Goal: Task Accomplishment & Management: Complete application form

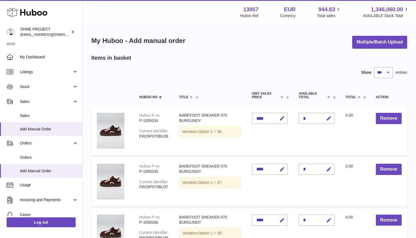
select select "***"
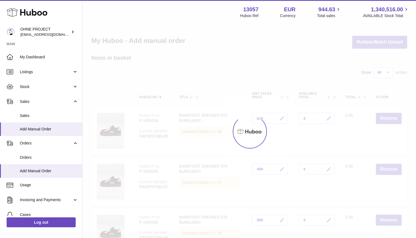
select select "***"
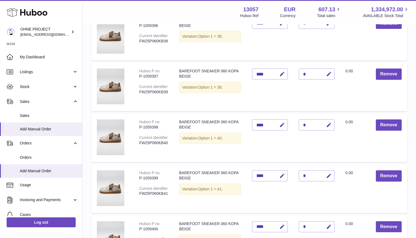
scroll to position [1419, 0]
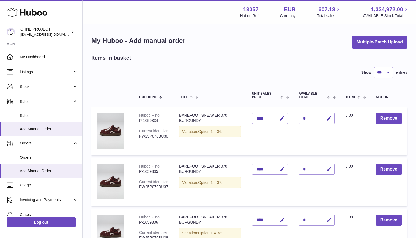
select select "***"
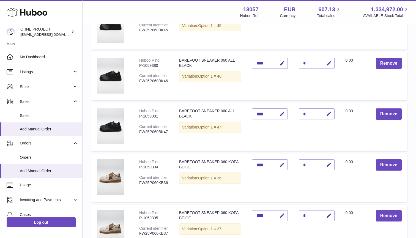
scroll to position [1176, 0]
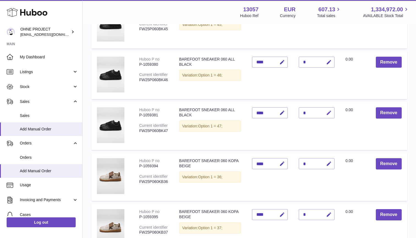
click at [326, 110] on icon "button" at bounding box center [329, 113] width 6 height 6
type input "*"
click at [328, 109] on button "submit" at bounding box center [328, 113] width 10 height 9
click at [331, 59] on icon "button" at bounding box center [329, 62] width 6 height 6
type input "*"
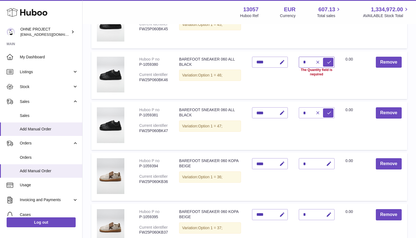
click at [328, 58] on button "submit" at bounding box center [328, 62] width 10 height 9
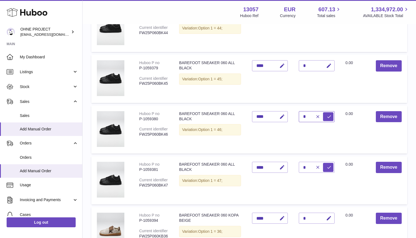
scroll to position [1119, 0]
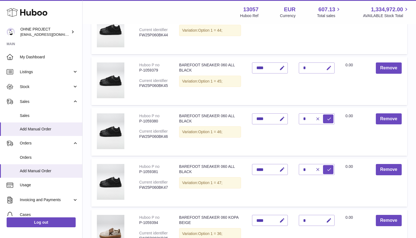
click at [329, 63] on button "button" at bounding box center [328, 68] width 13 height 11
type input "*"
click at [328, 64] on button "submit" at bounding box center [328, 68] width 10 height 9
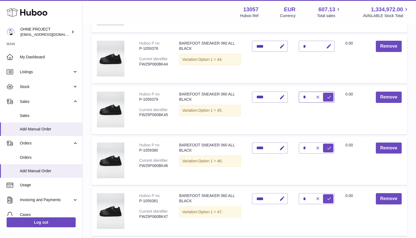
scroll to position [1082, 0]
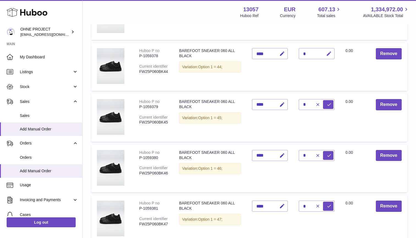
click at [330, 51] on icon "button" at bounding box center [329, 54] width 6 height 6
type input "**"
click at [328, 49] on button "submit" at bounding box center [328, 53] width 10 height 9
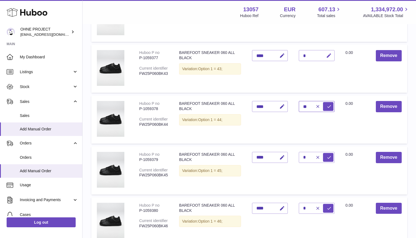
scroll to position [1028, 0]
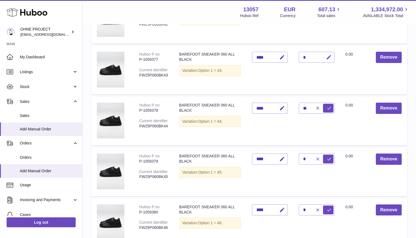
click at [330, 52] on button "button" at bounding box center [328, 57] width 13 height 11
type input "**"
click at [328, 53] on button "submit" at bounding box center [328, 57] width 10 height 9
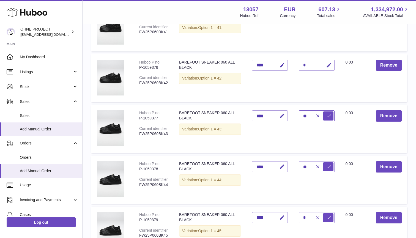
scroll to position [963, 0]
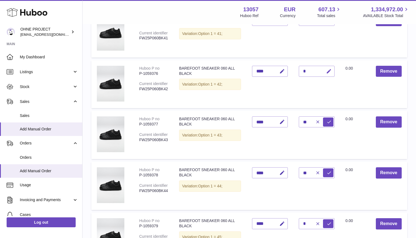
click at [330, 69] on icon "button" at bounding box center [329, 72] width 6 height 6
type input "**"
click at [328, 67] on button "submit" at bounding box center [328, 71] width 10 height 9
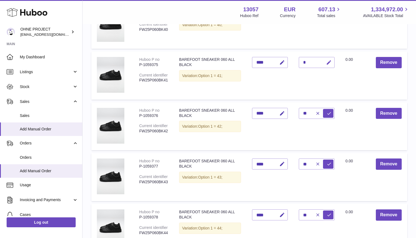
click at [329, 60] on icon "button" at bounding box center [329, 63] width 6 height 6
type input "**"
click at [328, 59] on button "submit" at bounding box center [328, 62] width 10 height 9
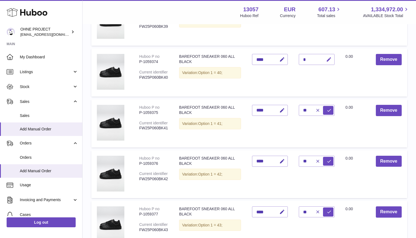
click at [328, 58] on icon "button" at bounding box center [329, 60] width 6 height 6
type input "**"
click at [328, 56] on button "submit" at bounding box center [328, 59] width 10 height 9
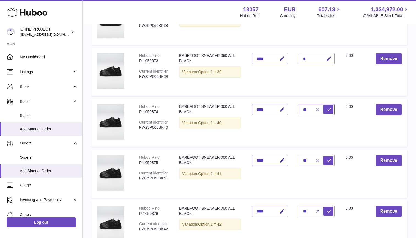
scroll to position [818, 0]
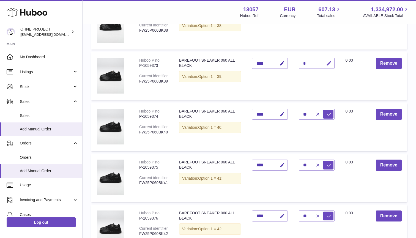
click at [328, 61] on icon "button" at bounding box center [329, 64] width 6 height 6
type input "**"
click at [328, 60] on button "submit" at bounding box center [328, 63] width 10 height 9
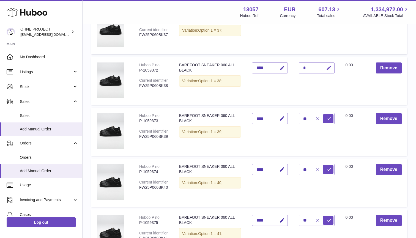
click at [329, 65] on icon "button" at bounding box center [329, 68] width 6 height 6
type input "**"
click at [328, 65] on button "submit" at bounding box center [328, 68] width 10 height 9
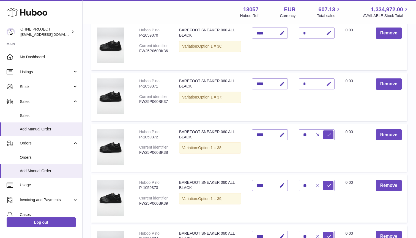
click at [329, 81] on icon "button" at bounding box center [329, 84] width 6 height 6
type input "*"
click at [328, 81] on button "submit" at bounding box center [328, 84] width 10 height 9
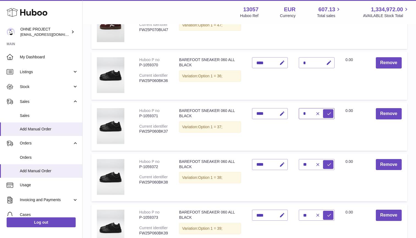
scroll to position [642, 0]
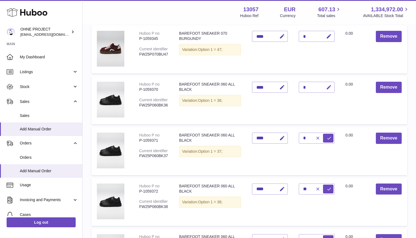
click at [329, 85] on icon "button" at bounding box center [329, 88] width 6 height 6
type input "*"
click at [328, 85] on button "submit" at bounding box center [328, 87] width 10 height 9
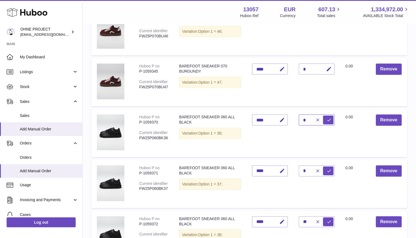
scroll to position [562, 0]
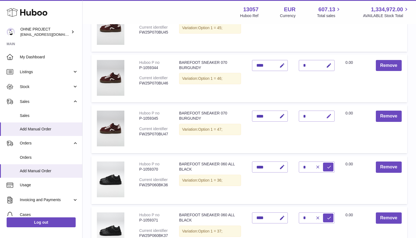
click at [331, 113] on icon "button" at bounding box center [329, 116] width 6 height 6
type input "*"
click at [328, 114] on button "submit" at bounding box center [328, 116] width 10 height 9
click at [330, 63] on icon "button" at bounding box center [329, 66] width 6 height 6
type input "*"
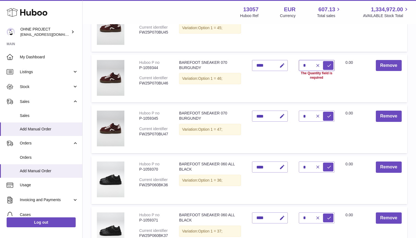
click at [328, 63] on button "submit" at bounding box center [328, 65] width 10 height 9
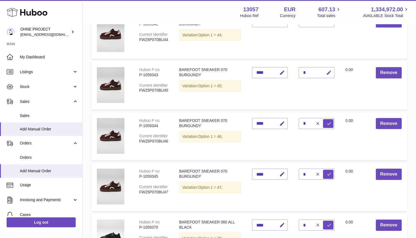
click at [329, 72] on icon "button" at bounding box center [329, 73] width 6 height 6
type input "*"
click at [328, 71] on button "submit" at bounding box center [328, 72] width 10 height 9
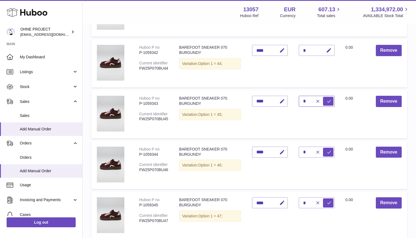
scroll to position [448, 0]
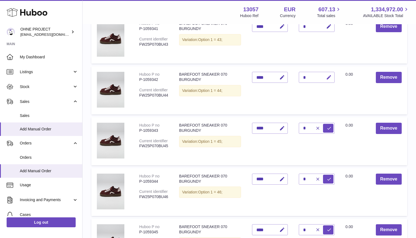
click at [328, 77] on icon "button" at bounding box center [329, 78] width 6 height 6
type input "**"
click at [328, 75] on button "submit" at bounding box center [328, 77] width 10 height 9
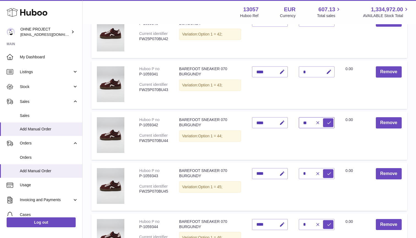
scroll to position [402, 0]
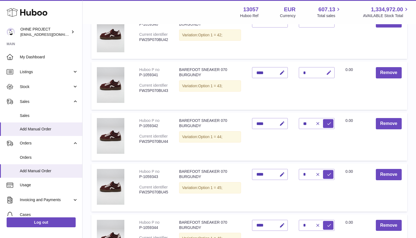
click at [329, 71] on icon "button" at bounding box center [329, 73] width 6 height 6
type input "**"
click at [328, 71] on button "submit" at bounding box center [328, 72] width 10 height 9
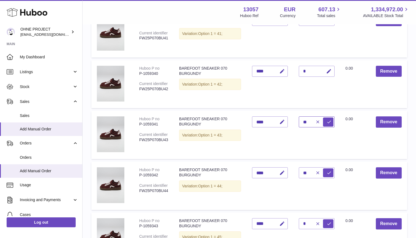
scroll to position [350, 0]
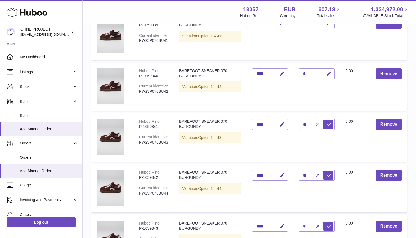
click at [328, 71] on icon "button" at bounding box center [329, 74] width 6 height 6
type input "**"
click at [328, 72] on button "submit" at bounding box center [328, 73] width 10 height 9
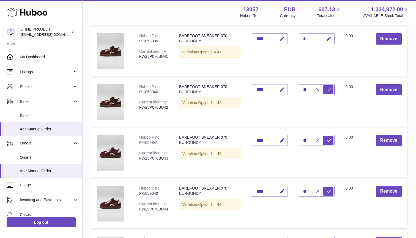
scroll to position [323, 0]
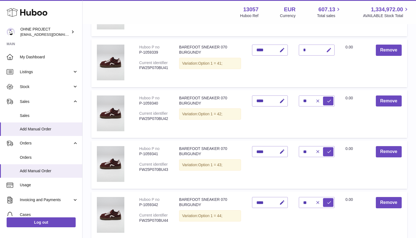
click at [328, 48] on icon "button" at bounding box center [329, 50] width 6 height 6
type input "**"
click at [328, 49] on button "submit" at bounding box center [328, 50] width 10 height 9
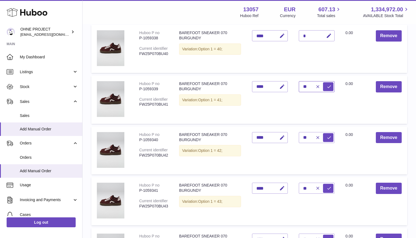
scroll to position [282, 0]
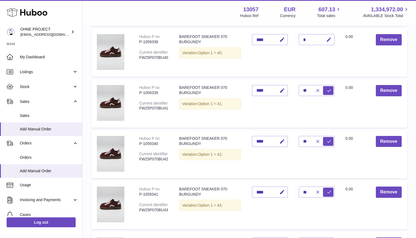
click at [329, 40] on icon "button" at bounding box center [329, 40] width 6 height 6
type input "**"
click at [328, 39] on button "submit" at bounding box center [328, 39] width 10 height 9
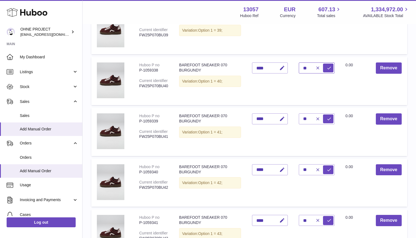
scroll to position [207, 0]
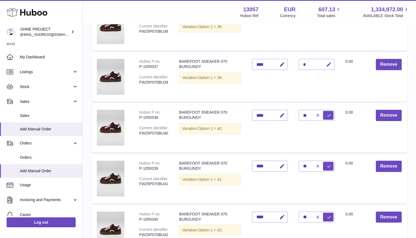
click at [329, 59] on button "button" at bounding box center [328, 64] width 13 height 11
type input "**"
click at [328, 64] on button "submit" at bounding box center [328, 64] width 10 height 9
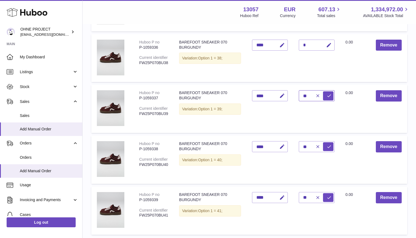
scroll to position [172, 0]
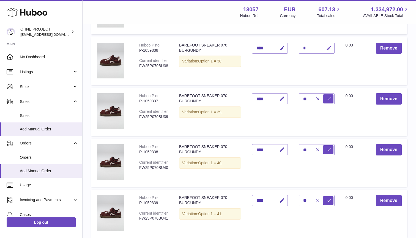
click at [327, 49] on icon "button" at bounding box center [329, 48] width 6 height 6
type input "**"
click at [328, 47] on button "submit" at bounding box center [328, 48] width 10 height 9
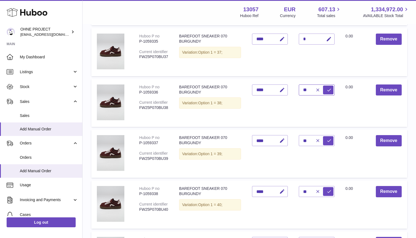
scroll to position [128, 0]
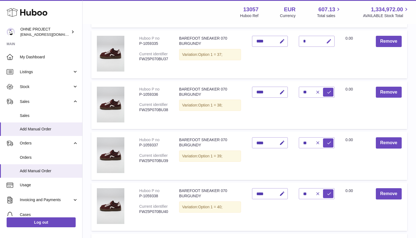
click at [328, 41] on icon "button" at bounding box center [329, 42] width 6 height 6
type input "*"
click at [328, 41] on button "submit" at bounding box center [328, 41] width 10 height 9
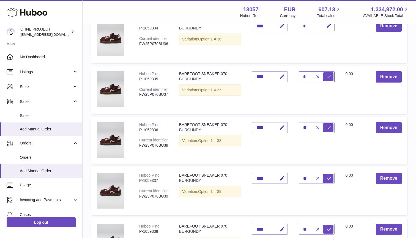
scroll to position [75, 0]
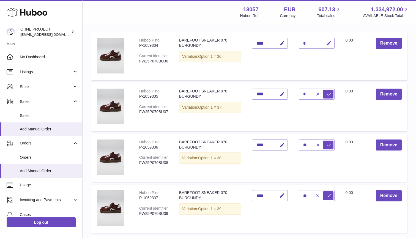
click at [328, 42] on icon "button" at bounding box center [329, 43] width 6 height 6
type input "*"
click at [328, 43] on button "submit" at bounding box center [328, 43] width 10 height 9
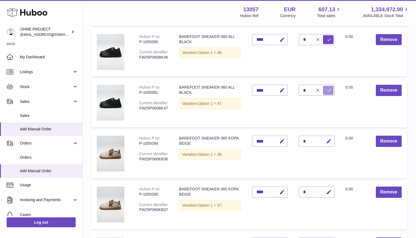
scroll to position [1189, 0]
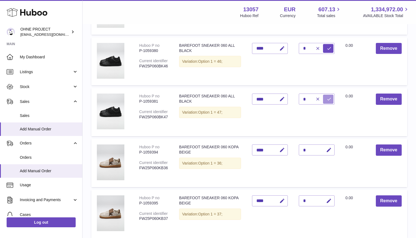
click at [330, 97] on icon "submit" at bounding box center [329, 99] width 5 height 5
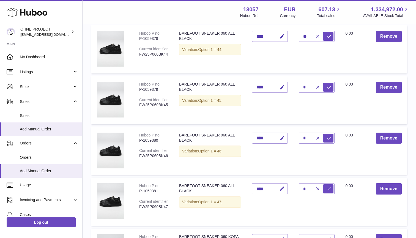
scroll to position [1124, 0]
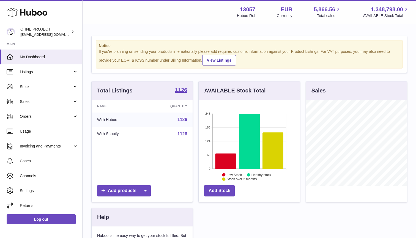
scroll to position [86, 101]
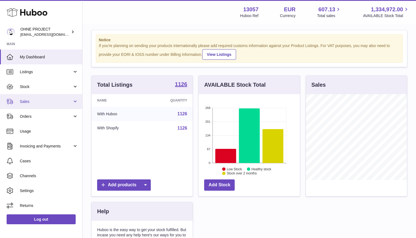
click at [38, 102] on span "Sales" at bounding box center [46, 101] width 53 height 5
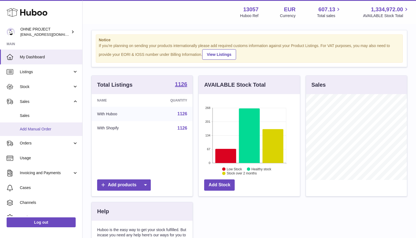
click at [31, 125] on link "Add Manual Order" at bounding box center [41, 129] width 82 height 13
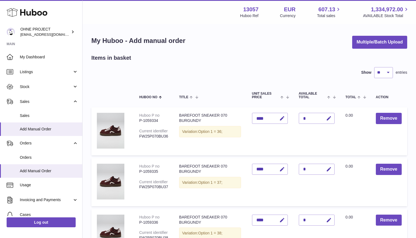
select select "***"
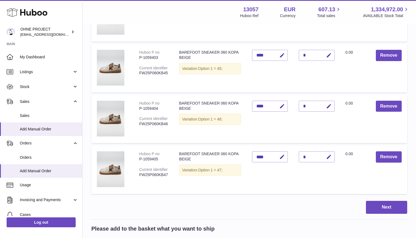
scroll to position [1727, 0]
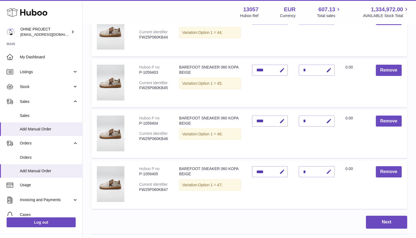
click at [331, 169] on icon "button" at bounding box center [329, 172] width 6 height 6
type input "*"
click at [328, 167] on button "submit" at bounding box center [328, 171] width 10 height 9
click at [328, 118] on icon "button" at bounding box center [329, 121] width 6 height 6
type input "*"
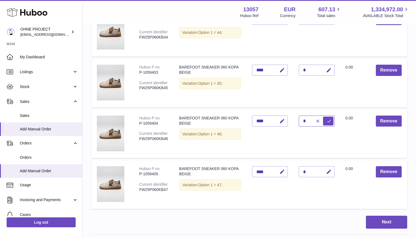
click at [328, 117] on button "submit" at bounding box center [328, 121] width 10 height 9
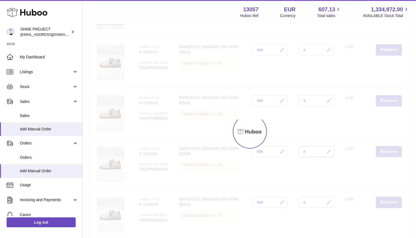
scroll to position [1670, 0]
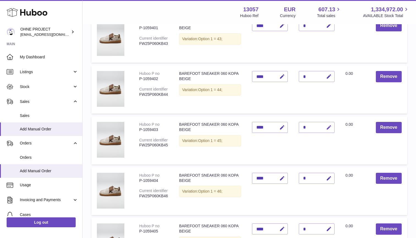
click at [328, 125] on icon "button" at bounding box center [329, 128] width 6 height 6
type input "*"
click at [328, 123] on button "submit" at bounding box center [328, 127] width 10 height 9
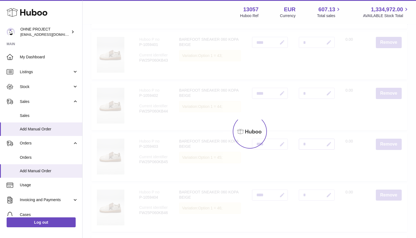
scroll to position [1620, 0]
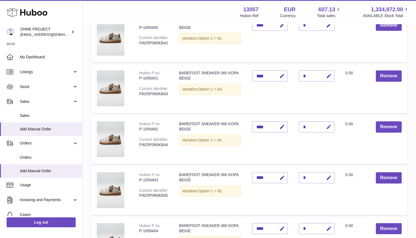
click at [328, 124] on icon "button" at bounding box center [329, 127] width 6 height 6
type input "**"
click at [328, 123] on button "submit" at bounding box center [328, 127] width 10 height 9
click at [332, 71] on button "button" at bounding box center [328, 76] width 13 height 11
type input "**"
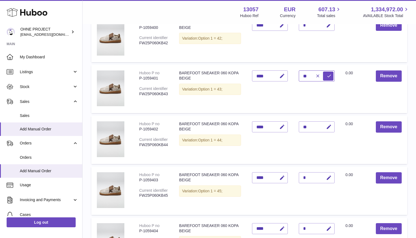
click at [328, 72] on button "submit" at bounding box center [328, 76] width 10 height 9
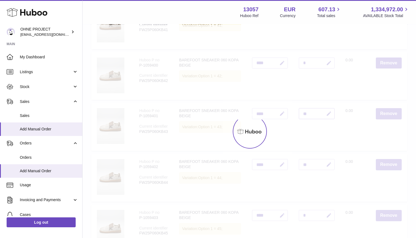
scroll to position [1555, 0]
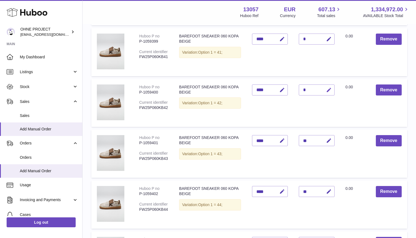
click at [330, 87] on icon "button" at bounding box center [329, 90] width 6 height 6
type input "**"
click at [328, 86] on button "submit" at bounding box center [328, 90] width 10 height 9
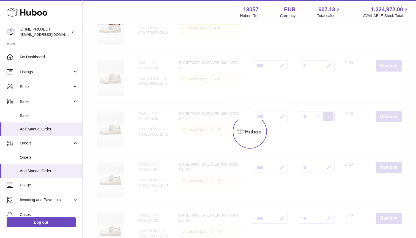
scroll to position [1505, 0]
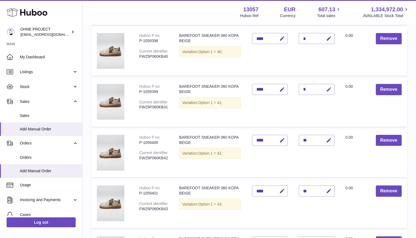
click at [329, 87] on icon "button" at bounding box center [329, 90] width 6 height 6
type input "**"
click at [328, 85] on button "submit" at bounding box center [328, 89] width 10 height 9
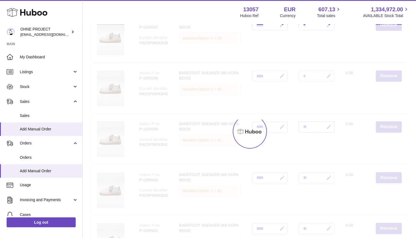
scroll to position [1441, 0]
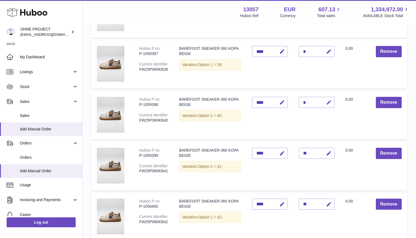
click at [329, 100] on icon "button" at bounding box center [329, 103] width 6 height 6
type input "**"
click at [328, 98] on button "submit" at bounding box center [328, 102] width 10 height 9
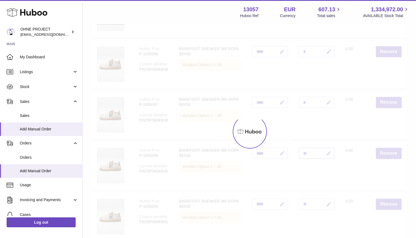
scroll to position [1384, 0]
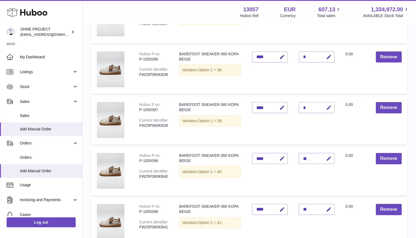
click at [331, 105] on icon "button" at bounding box center [329, 108] width 6 height 6
type input "**"
click at [328, 103] on button "submit" at bounding box center [328, 107] width 10 height 9
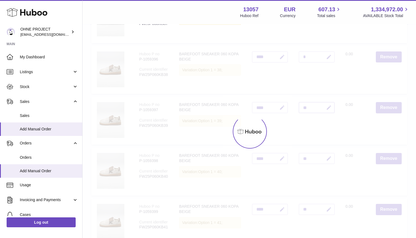
scroll to position [1329, 0]
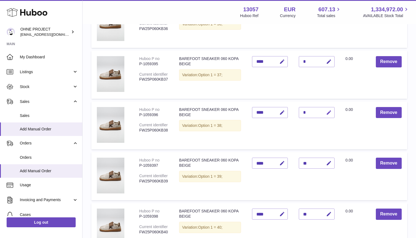
click at [331, 110] on icon "button" at bounding box center [329, 113] width 6 height 6
type input "**"
click at [328, 108] on button "submit" at bounding box center [328, 112] width 10 height 9
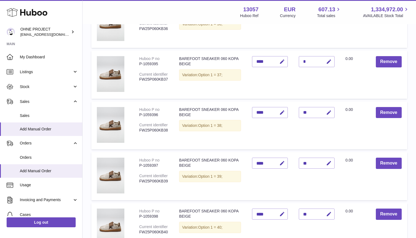
click at [329, 59] on icon "button" at bounding box center [329, 62] width 6 height 6
type input "*"
click at [328, 57] on button "submit" at bounding box center [328, 61] width 10 height 9
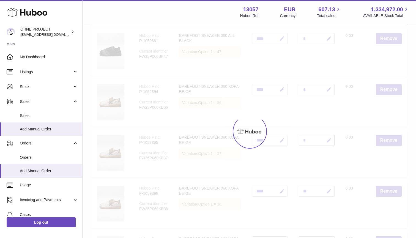
scroll to position [1246, 0]
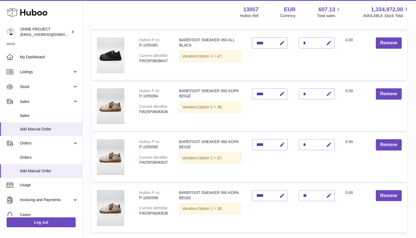
click at [330, 91] on icon "button" at bounding box center [329, 94] width 6 height 6
type input "*"
click at [328, 90] on button "submit" at bounding box center [328, 94] width 10 height 9
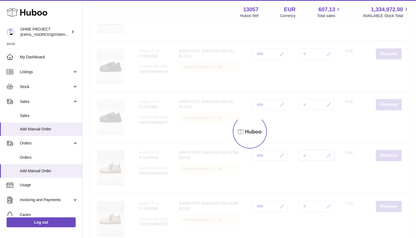
scroll to position [1177, 0]
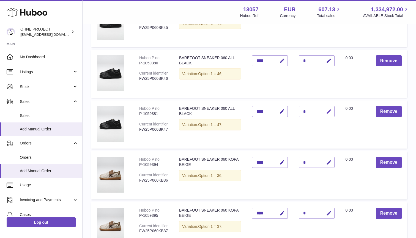
click at [329, 109] on icon "button" at bounding box center [329, 112] width 6 height 6
type input "*"
click at [328, 107] on button "submit" at bounding box center [328, 111] width 10 height 9
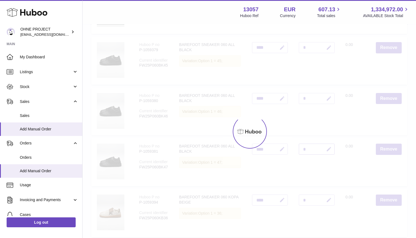
scroll to position [1110, 0]
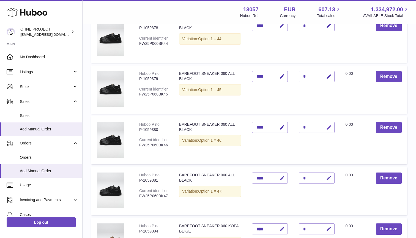
click at [328, 125] on icon "button" at bounding box center [329, 128] width 6 height 6
type input "*"
click at [328, 123] on button "submit" at bounding box center [328, 127] width 10 height 9
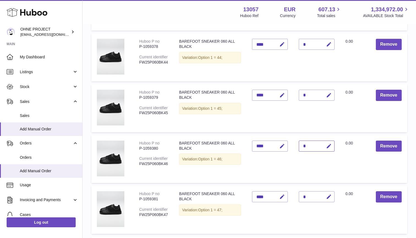
scroll to position [1093, 0]
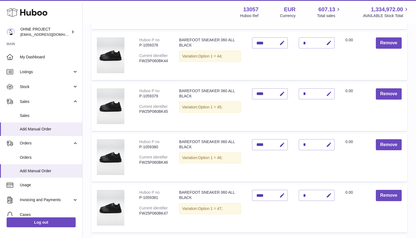
click at [328, 91] on icon "button" at bounding box center [329, 94] width 6 height 6
type input "*"
click at [328, 90] on button "submit" at bounding box center [328, 94] width 10 height 9
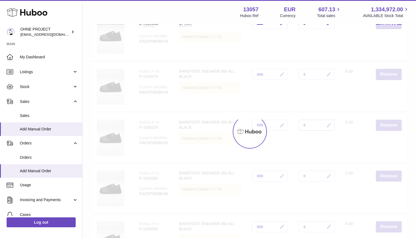
scroll to position [1011, 0]
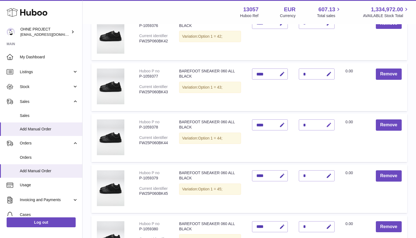
click at [329, 122] on icon "button" at bounding box center [329, 125] width 6 height 6
type input "**"
click at [328, 121] on button "submit" at bounding box center [328, 125] width 10 height 9
click at [326, 71] on icon "button" at bounding box center [329, 74] width 6 height 6
type input "**"
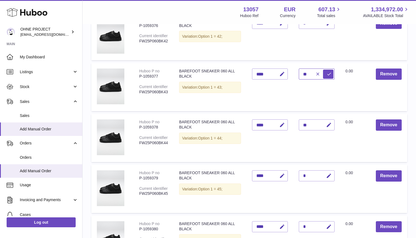
click at [328, 70] on button "submit" at bounding box center [328, 74] width 10 height 9
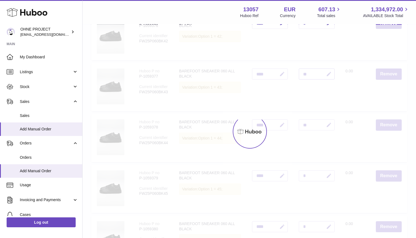
scroll to position [822, 0]
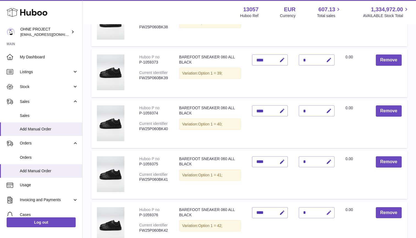
click at [326, 207] on button "button" at bounding box center [328, 212] width 13 height 11
type input "**"
click at [328, 209] on button "submit" at bounding box center [328, 212] width 10 height 9
click at [330, 159] on icon "button" at bounding box center [329, 162] width 6 height 6
type input "**"
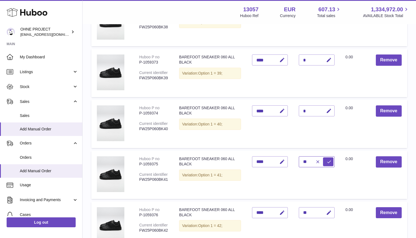
click at [328, 158] on button "submit" at bounding box center [328, 162] width 10 height 9
click at [329, 108] on icon "button" at bounding box center [329, 111] width 6 height 6
type input "**"
click at [328, 107] on button "submit" at bounding box center [328, 111] width 10 height 9
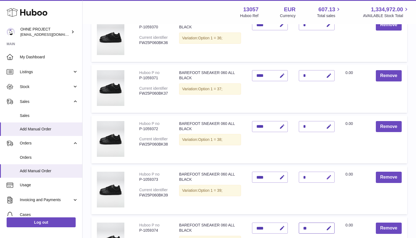
scroll to position [683, 0]
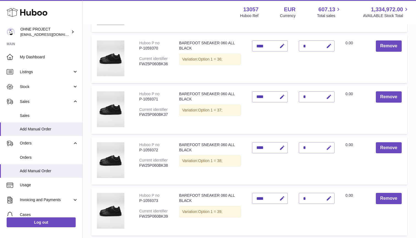
click at [328, 145] on icon "button" at bounding box center [329, 148] width 6 height 6
click at [330, 196] on icon "button" at bounding box center [329, 199] width 6 height 6
type input "**"
click at [328, 195] on button "submit" at bounding box center [328, 198] width 10 height 9
click at [327, 145] on icon "button" at bounding box center [329, 148] width 6 height 6
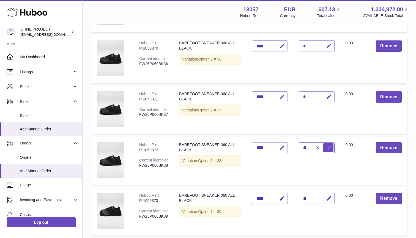
type input "**"
click at [328, 145] on button "submit" at bounding box center [328, 147] width 10 height 9
click at [327, 94] on icon "button" at bounding box center [329, 97] width 6 height 6
click at [328, 94] on button "submit" at bounding box center [328, 97] width 10 height 9
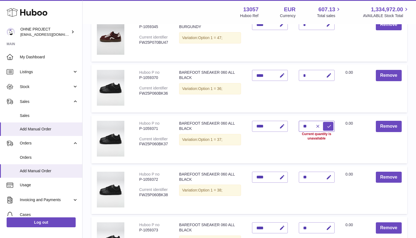
scroll to position [602, 0]
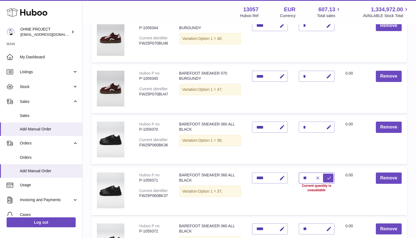
type input "*"
click at [316, 173] on input "text" at bounding box center [317, 178] width 36 height 11
type input "*"
click at [328, 175] on button "submit" at bounding box center [328, 178] width 10 height 9
click at [327, 125] on icon "button" at bounding box center [329, 127] width 6 height 6
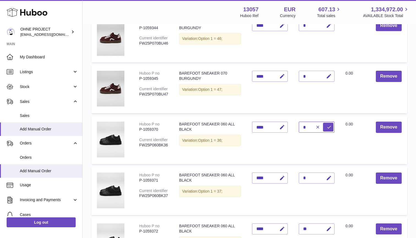
type input "*"
click at [328, 124] on button "submit" at bounding box center [328, 127] width 10 height 9
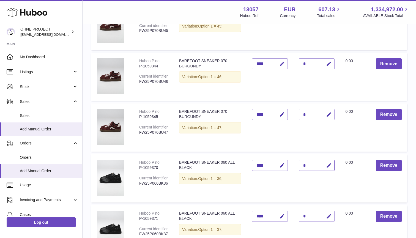
scroll to position [552, 0]
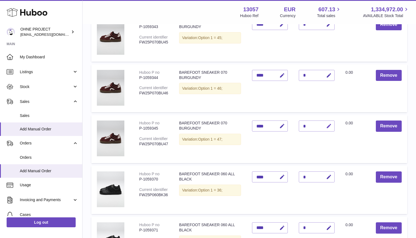
click at [328, 124] on icon "button" at bounding box center [329, 126] width 6 height 6
type input "*"
click at [328, 124] on button "submit" at bounding box center [328, 126] width 10 height 9
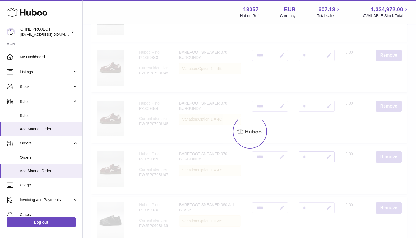
scroll to position [491, 0]
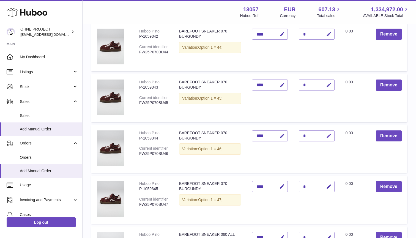
click at [328, 135] on icon "button" at bounding box center [329, 136] width 6 height 6
type input "*"
click at [328, 134] on button "submit" at bounding box center [328, 136] width 10 height 9
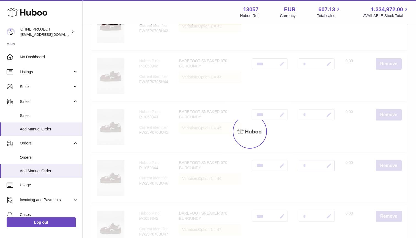
scroll to position [453, 0]
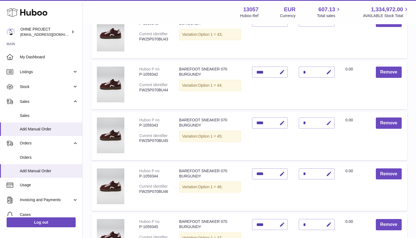
click at [331, 121] on icon "button" at bounding box center [329, 123] width 6 height 6
type input "*"
click at [328, 121] on button "submit" at bounding box center [328, 123] width 10 height 9
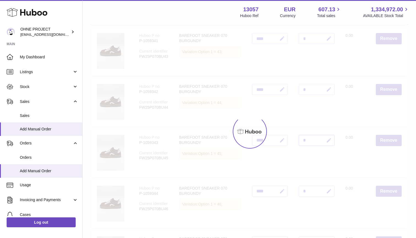
scroll to position [411, 0]
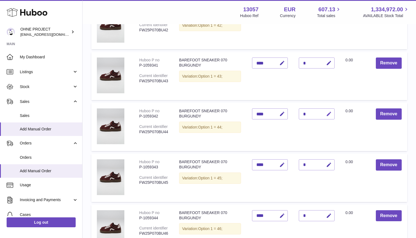
click at [329, 112] on icon "button" at bounding box center [329, 114] width 6 height 6
type input "**"
click at [328, 112] on button "submit" at bounding box center [328, 114] width 10 height 9
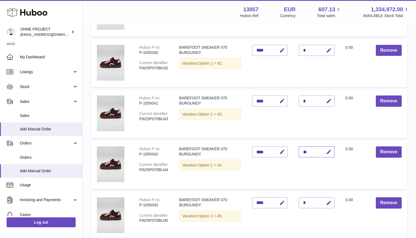
scroll to position [353, 0]
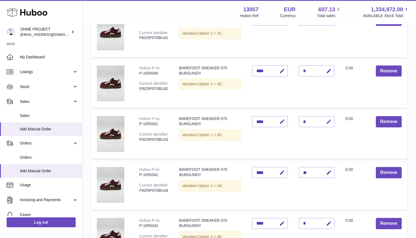
click at [331, 119] on icon "button" at bounding box center [329, 122] width 6 height 6
type input "**"
click at [328, 120] on button "submit" at bounding box center [328, 121] width 10 height 9
click at [329, 71] on icon "button" at bounding box center [329, 71] width 6 height 6
type input "**"
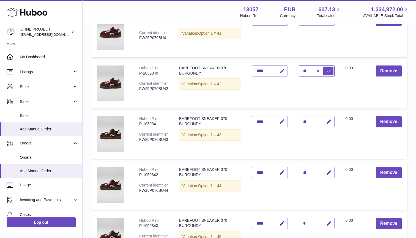
click at [328, 69] on button "submit" at bounding box center [328, 71] width 10 height 9
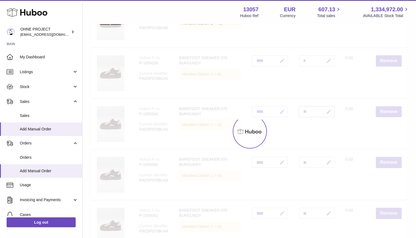
scroll to position [309, 0]
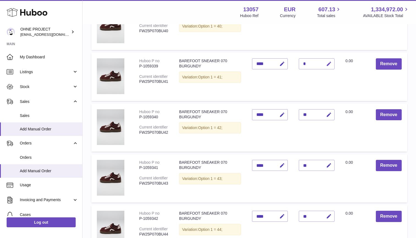
click at [329, 64] on icon "button" at bounding box center [329, 64] width 6 height 6
type input "**"
click at [328, 63] on button "submit" at bounding box center [328, 63] width 10 height 9
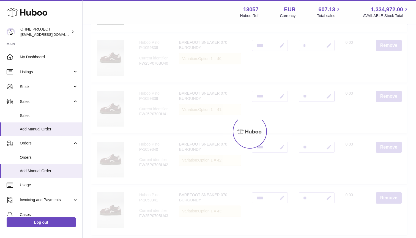
scroll to position [233, 0]
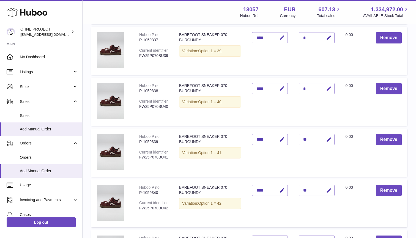
click at [327, 87] on icon "button" at bounding box center [329, 89] width 6 height 6
type input "**"
click at [328, 88] on button "submit" at bounding box center [328, 88] width 10 height 9
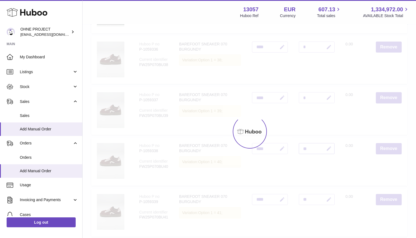
scroll to position [141, 0]
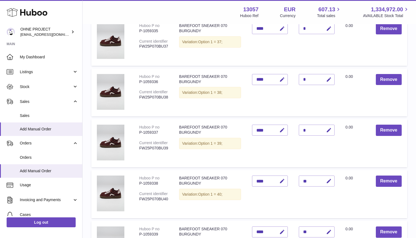
click at [328, 129] on icon "button" at bounding box center [329, 131] width 6 height 6
type input "**"
click at [328, 129] on button "submit" at bounding box center [328, 130] width 10 height 9
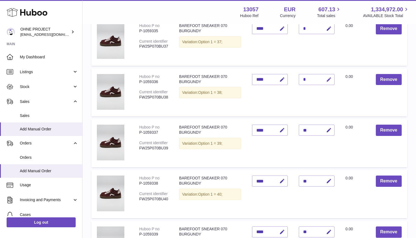
click at [330, 77] on icon "button" at bounding box center [329, 80] width 6 height 6
type input "**"
click at [328, 79] on button "submit" at bounding box center [328, 79] width 10 height 9
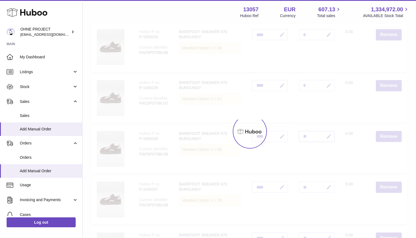
scroll to position [29, 0]
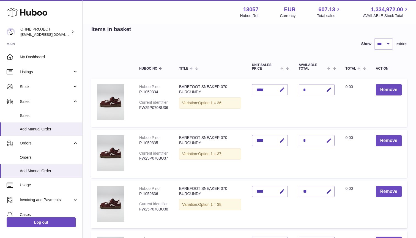
click at [328, 139] on icon "button" at bounding box center [329, 141] width 6 height 6
type input "*"
click at [328, 140] on button "submit" at bounding box center [328, 140] width 10 height 9
click at [329, 89] on icon "button" at bounding box center [329, 90] width 6 height 6
type input "*"
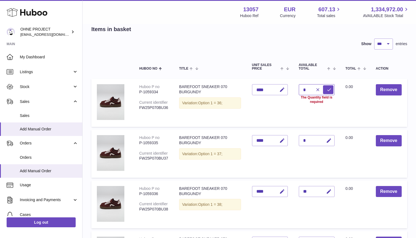
click at [328, 90] on button "submit" at bounding box center [328, 89] width 10 height 9
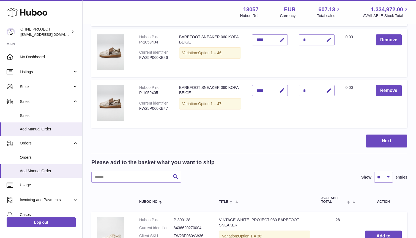
scroll to position [1808, 0]
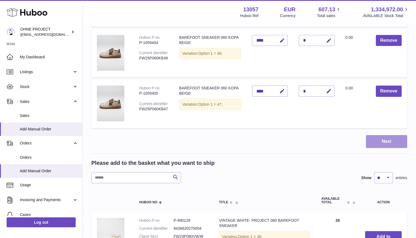
click at [376, 135] on button "Next" at bounding box center [386, 141] width 41 height 13
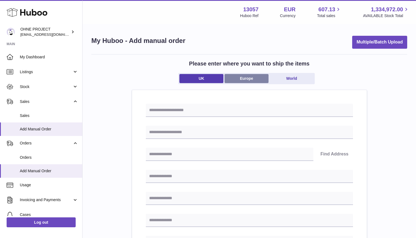
click at [255, 81] on link "Europe" at bounding box center [247, 78] width 44 height 9
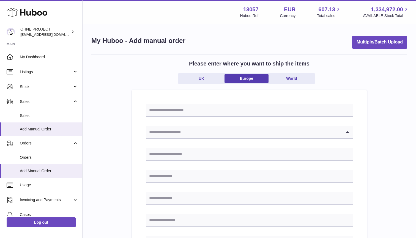
click at [233, 129] on input "Search for option" at bounding box center [244, 132] width 196 height 13
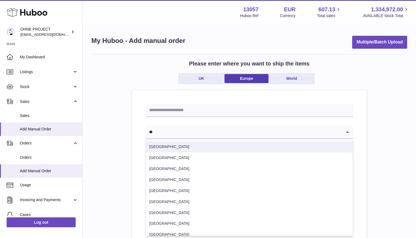
type input "**"
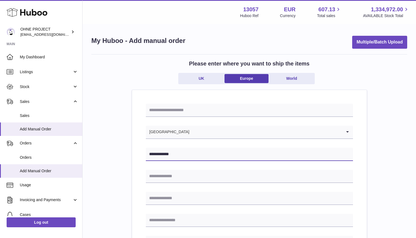
type input "**********"
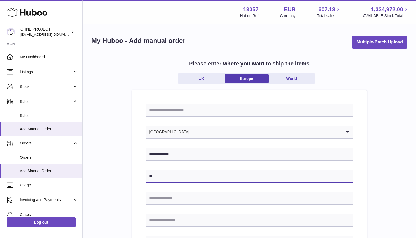
type input "**"
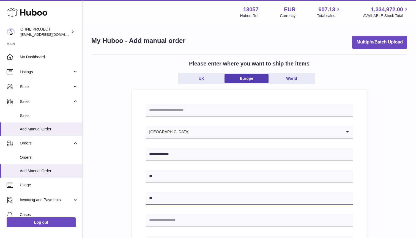
type input "**"
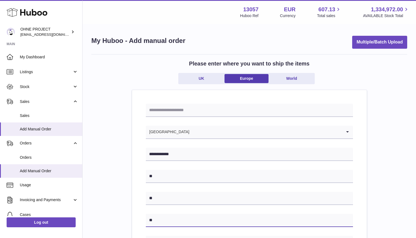
scroll to position [47, 0]
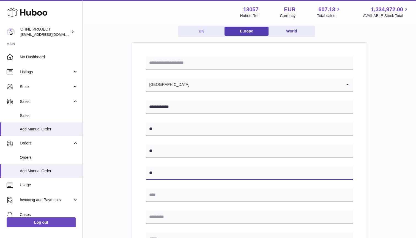
type input "**"
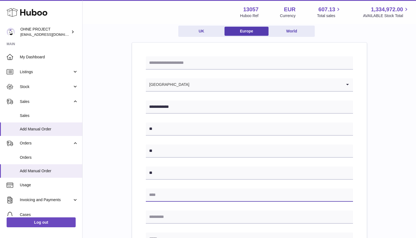
click at [175, 192] on input "text" at bounding box center [249, 195] width 207 height 13
type input "**"
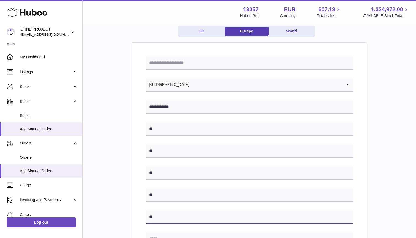
scroll to position [102, 0]
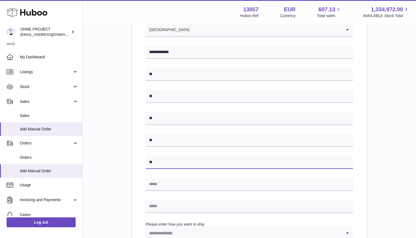
type input "**"
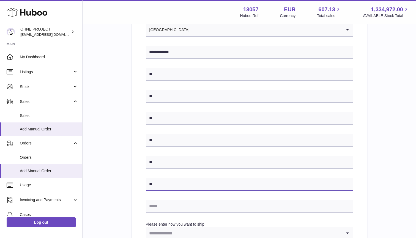
type input "**"
click at [161, 199] on div "**********" at bounding box center [249, 158] width 207 height 313
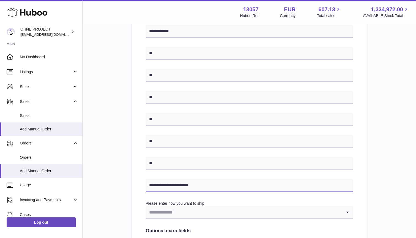
scroll to position [142, 0]
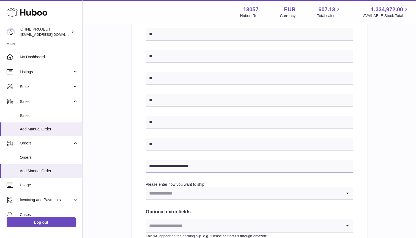
type input "**********"
click at [171, 197] on input "Search for option" at bounding box center [244, 193] width 196 height 13
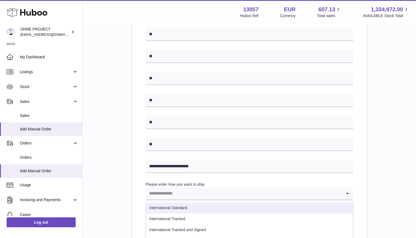
click at [124, 198] on div "**********" at bounding box center [249, 110] width 316 height 396
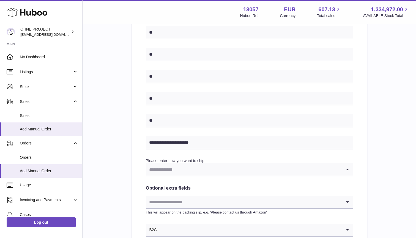
scroll to position [183, 0]
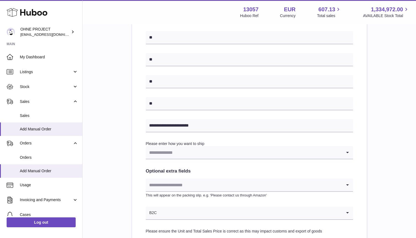
click at [167, 216] on input "Search for option" at bounding box center [249, 213] width 185 height 13
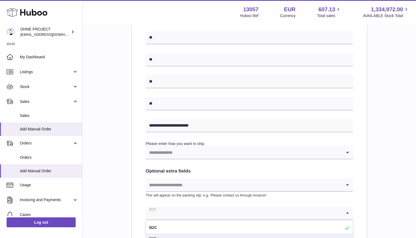
click at [159, 235] on li "B2B" at bounding box center [249, 239] width 207 height 11
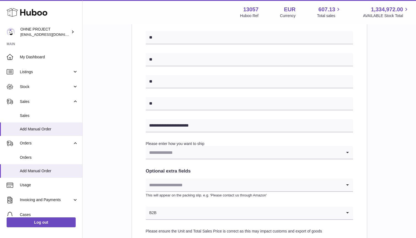
click at [170, 152] on input "Search for option" at bounding box center [244, 152] width 196 height 13
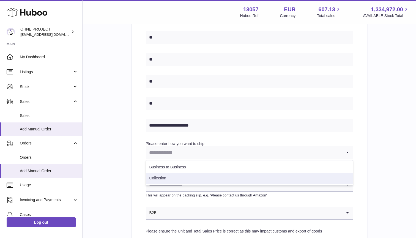
click at [166, 175] on li "Collection" at bounding box center [249, 178] width 207 height 11
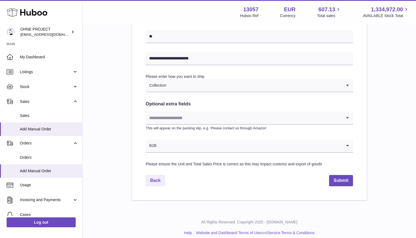
scroll to position [251, 0]
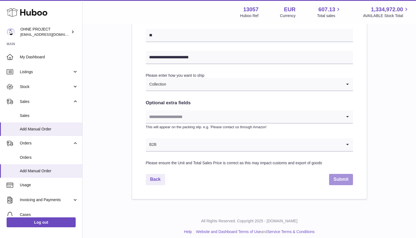
click at [343, 178] on button "Submit" at bounding box center [341, 179] width 24 height 11
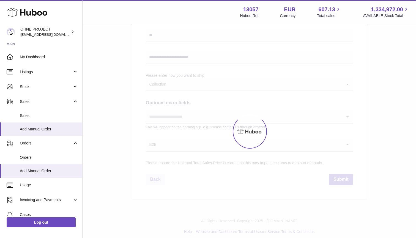
select select "***"
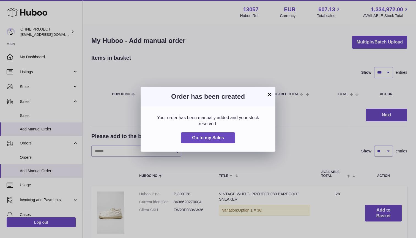
click at [269, 96] on button "×" at bounding box center [269, 94] width 7 height 7
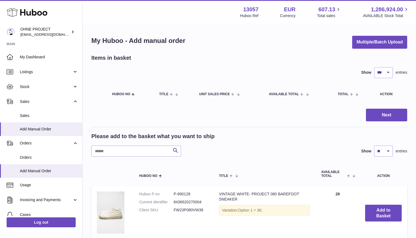
select select "***"
